Goal: Task Accomplishment & Management: Complete application form

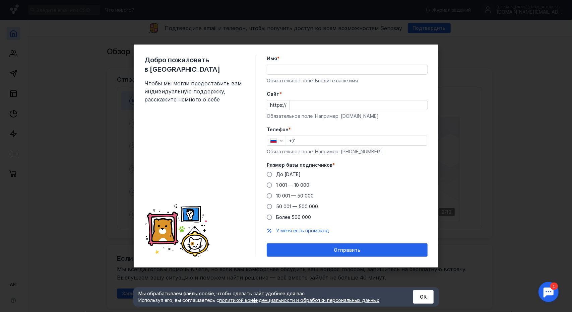
click at [292, 71] on input "Имя *" at bounding box center [347, 69] width 160 height 9
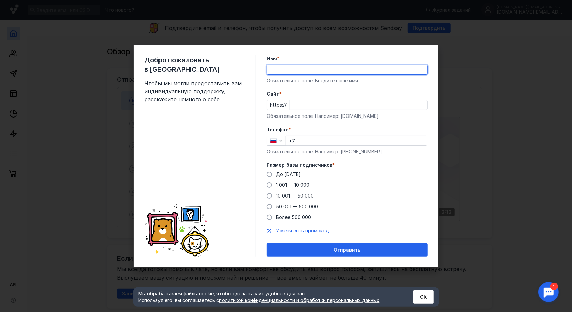
type input "[PERSON_NAME]"
click at [328, 105] on input "Cайт *" at bounding box center [358, 105] width 137 height 9
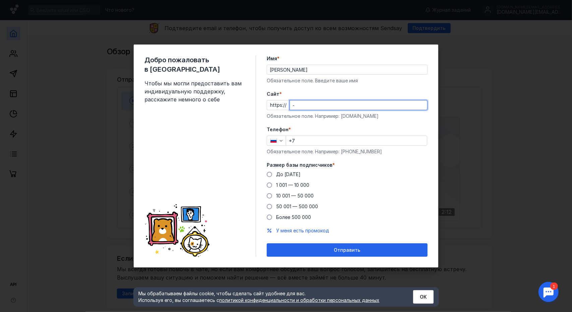
type input "-"
click at [321, 140] on input "+7" at bounding box center [356, 140] width 141 height 9
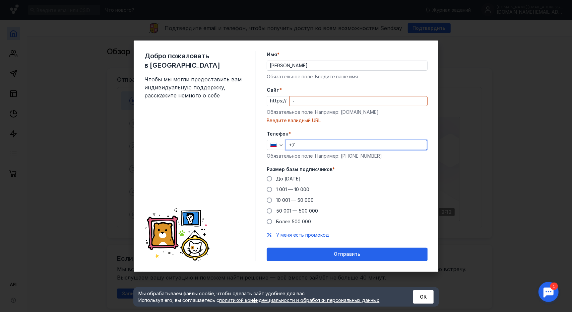
click at [320, 105] on input "-" at bounding box center [358, 101] width 137 height 9
click at [339, 142] on input "+7" at bounding box center [356, 144] width 141 height 9
type input "[PHONE_NUMBER]"
click at [311, 99] on input "Cайт *" at bounding box center [358, 101] width 137 height 9
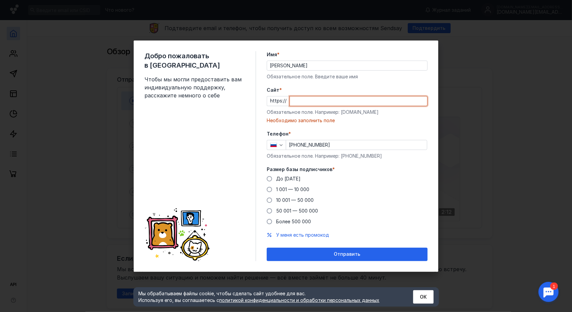
paste input "[DOMAIN_NAME][URL]"
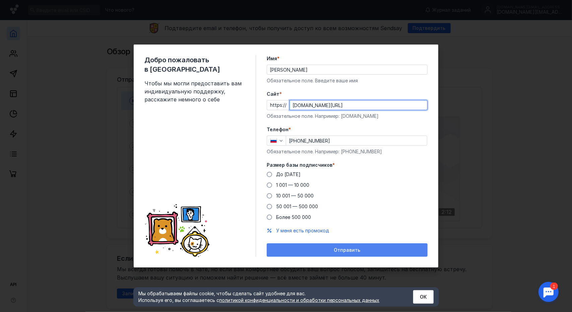
type input "[DOMAIN_NAME][URL]"
click at [347, 252] on span "Отправить" at bounding box center [347, 251] width 26 height 6
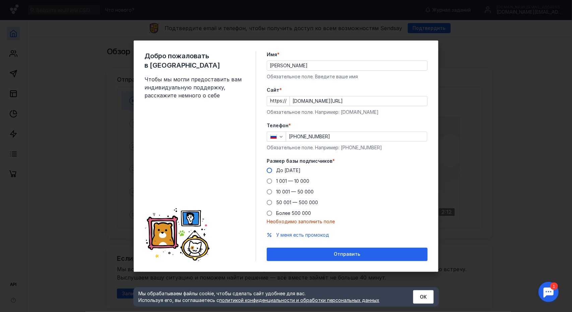
click at [270, 172] on span at bounding box center [269, 170] width 5 height 5
click at [0, 0] on input "До [DATE]" at bounding box center [0, 0] width 0 height 0
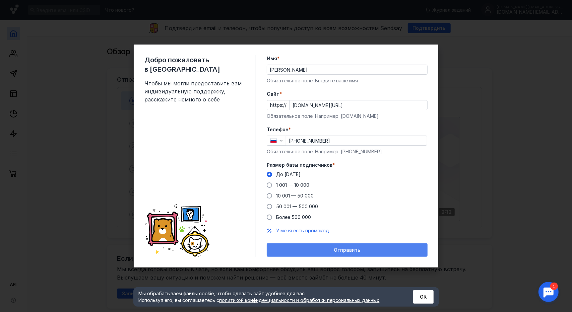
click at [332, 255] on div "Отправить" at bounding box center [347, 250] width 161 height 13
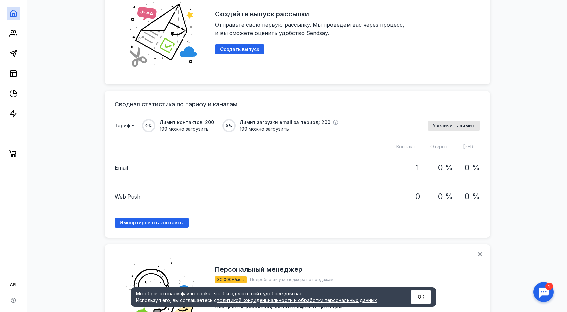
scroll to position [369, 0]
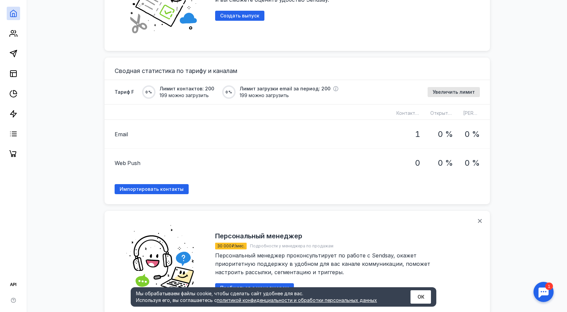
click at [122, 134] on span "Email" at bounding box center [121, 134] width 13 height 8
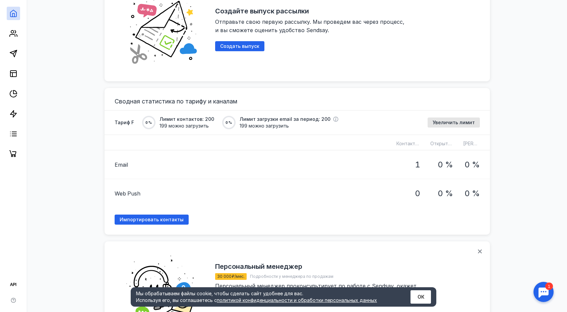
scroll to position [369, 0]
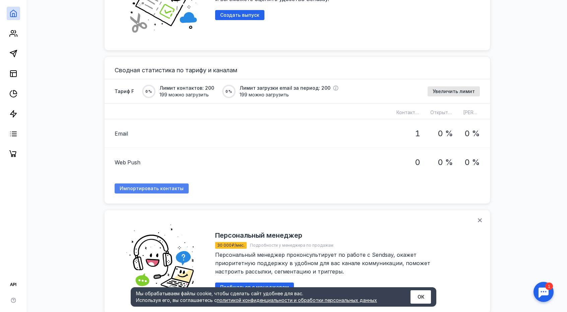
click at [163, 188] on span "Импортировать контакты" at bounding box center [152, 189] width 64 height 6
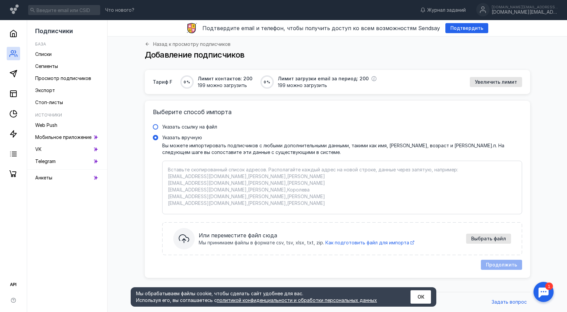
click at [174, 126] on span "Указать ссылку на файл" at bounding box center [189, 127] width 55 height 6
click at [0, 0] on input "Указать ссылку на файл" at bounding box center [0, 0] width 0 height 0
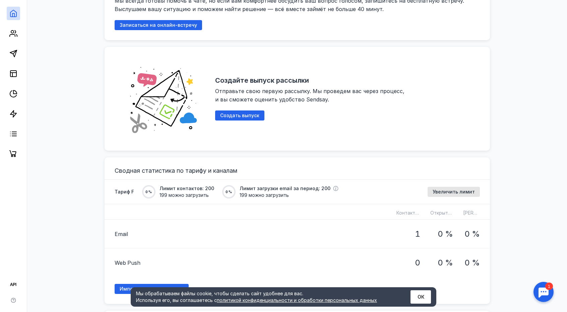
scroll to position [202, 0]
